Goal: Information Seeking & Learning: Learn about a topic

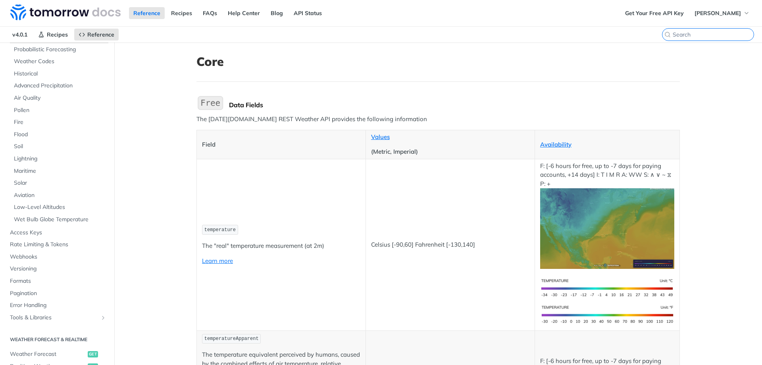
click at [708, 34] on input "CTRL-K" at bounding box center [713, 34] width 81 height 7
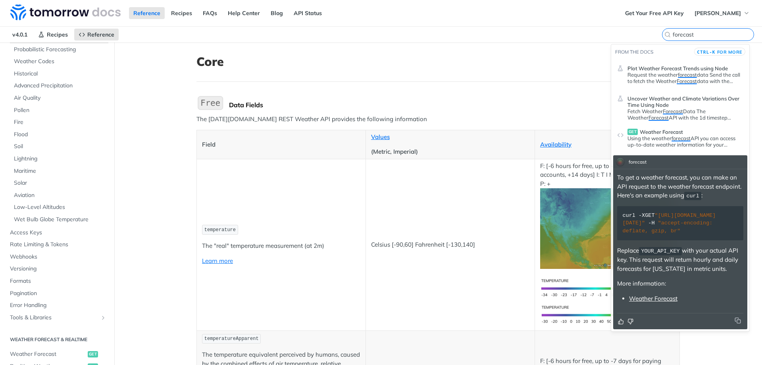
type input "forecast"
click at [643, 302] on link "Weather Forecast" at bounding box center [653, 298] width 48 height 8
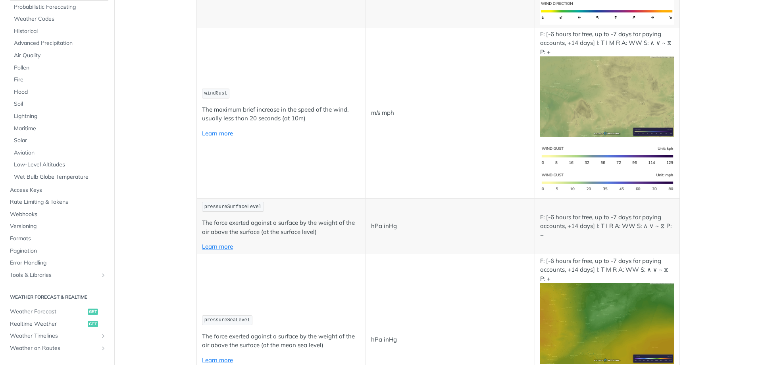
scroll to position [1071, 0]
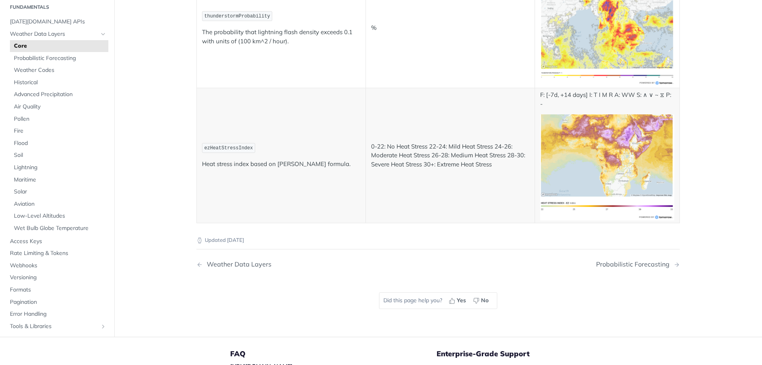
scroll to position [4167, 0]
